Goal: Transaction & Acquisition: Purchase product/service

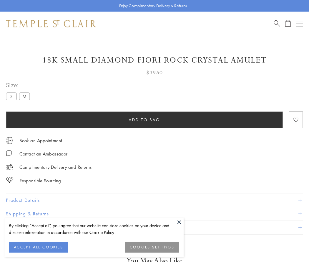
scroll to position [35, 0]
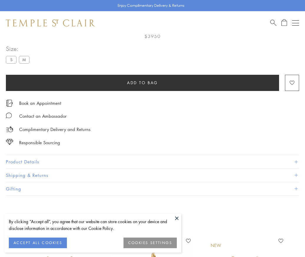
click at [142, 82] on span "Add to bag" at bounding box center [142, 83] width 31 height 6
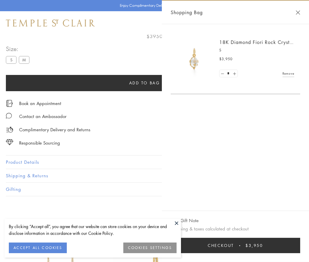
click at [236, 245] on button "Checkout $3,950" at bounding box center [236, 244] width 130 height 15
